Goal: Task Accomplishment & Management: Manage account settings

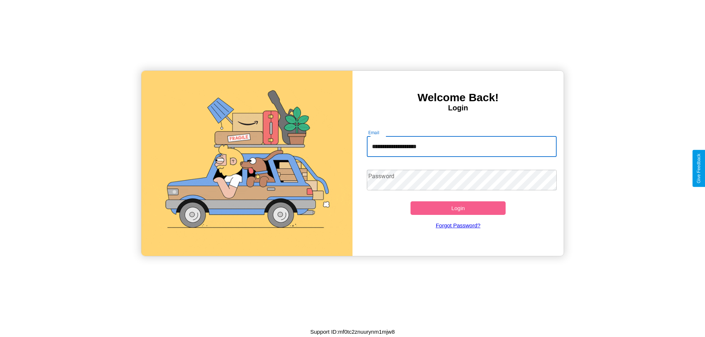
type input "**********"
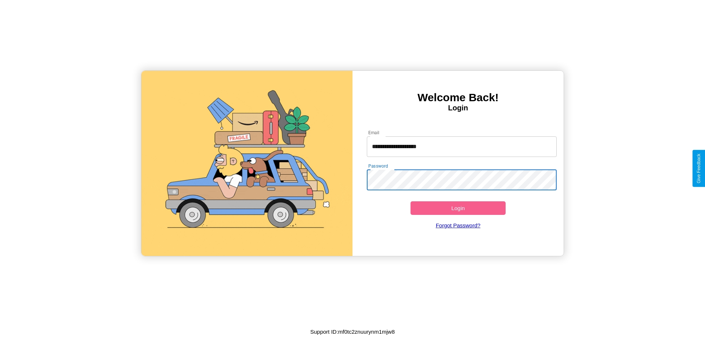
click at [458, 208] on button "Login" at bounding box center [457, 209] width 95 height 14
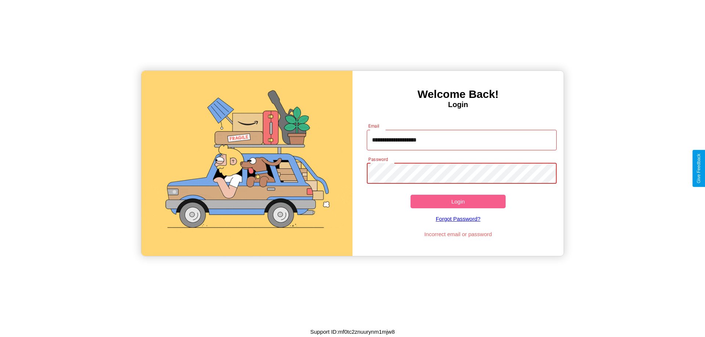
click at [458, 202] on button "Login" at bounding box center [457, 202] width 95 height 14
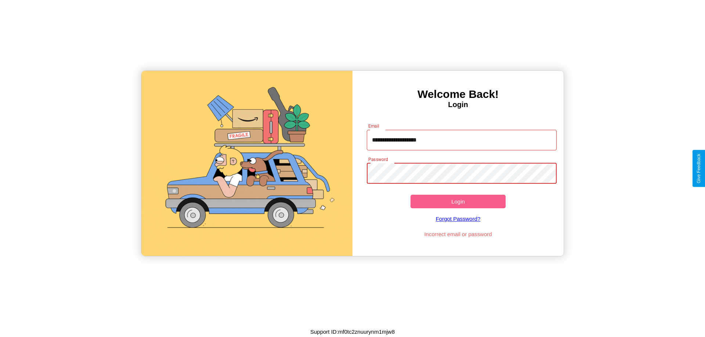
click at [458, 202] on button "Login" at bounding box center [457, 202] width 95 height 14
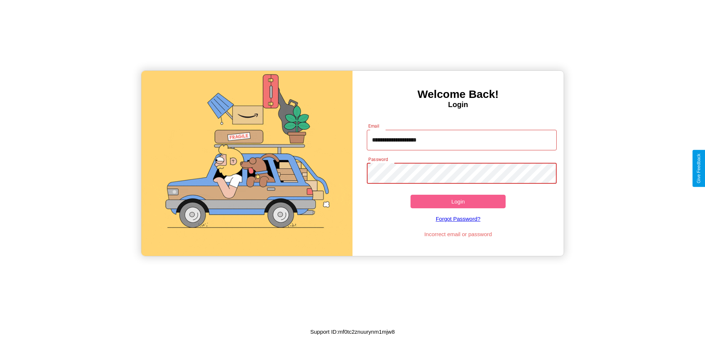
click at [458, 202] on button "Login" at bounding box center [457, 202] width 95 height 14
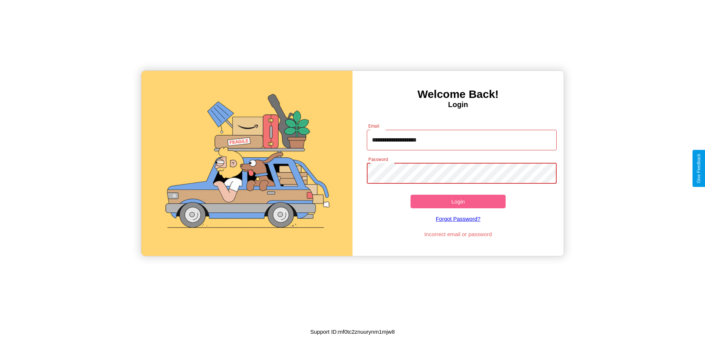
click at [458, 202] on button "Login" at bounding box center [457, 202] width 95 height 14
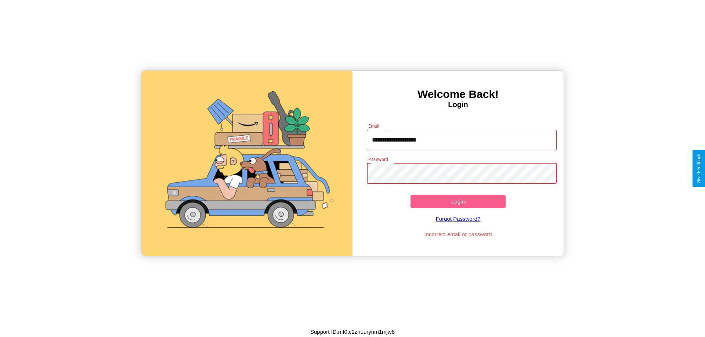
click at [458, 202] on button "Login" at bounding box center [457, 202] width 95 height 14
